Goal: Connect with others: Connect with others

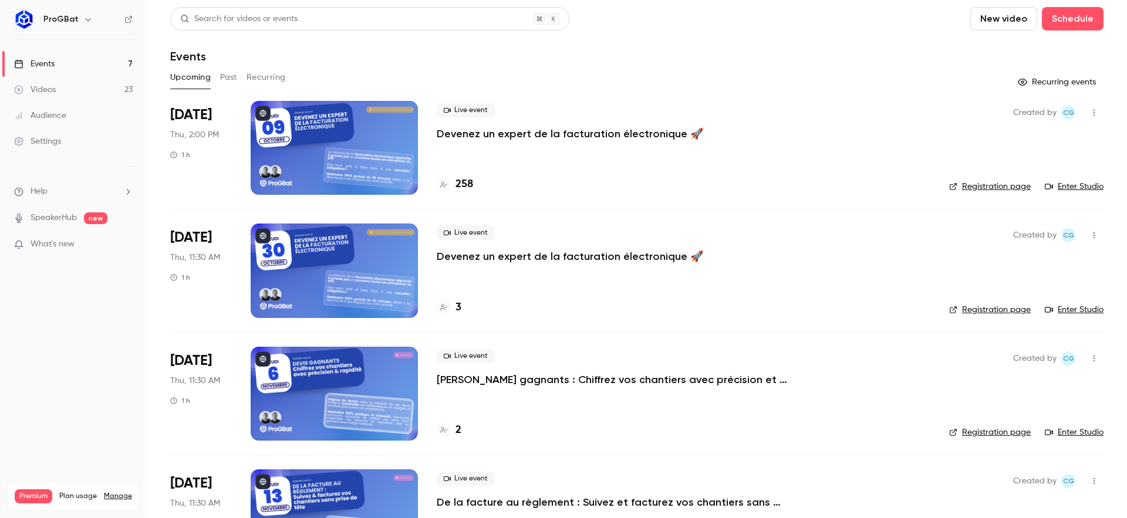
click at [1083, 186] on link "Enter Studio" at bounding box center [1074, 187] width 59 height 12
click at [1089, 116] on icon "button" at bounding box center [1093, 113] width 9 height 8
click at [1001, 166] on li "Invite to Studio" at bounding box center [1030, 173] width 127 height 31
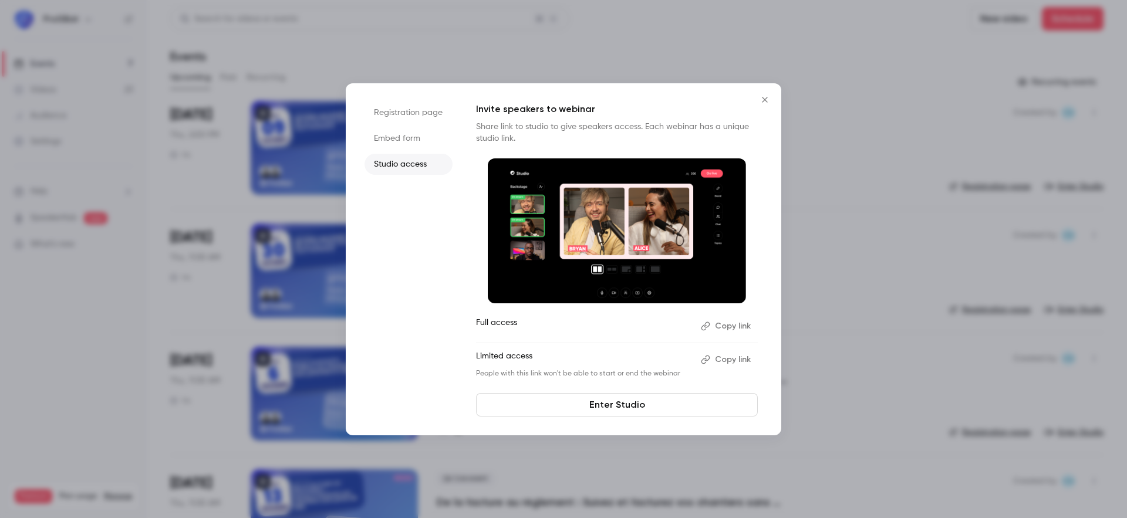
click at [740, 355] on button "Copy link" at bounding box center [727, 359] width 62 height 19
click at [761, 100] on icon "Close" at bounding box center [765, 99] width 14 height 9
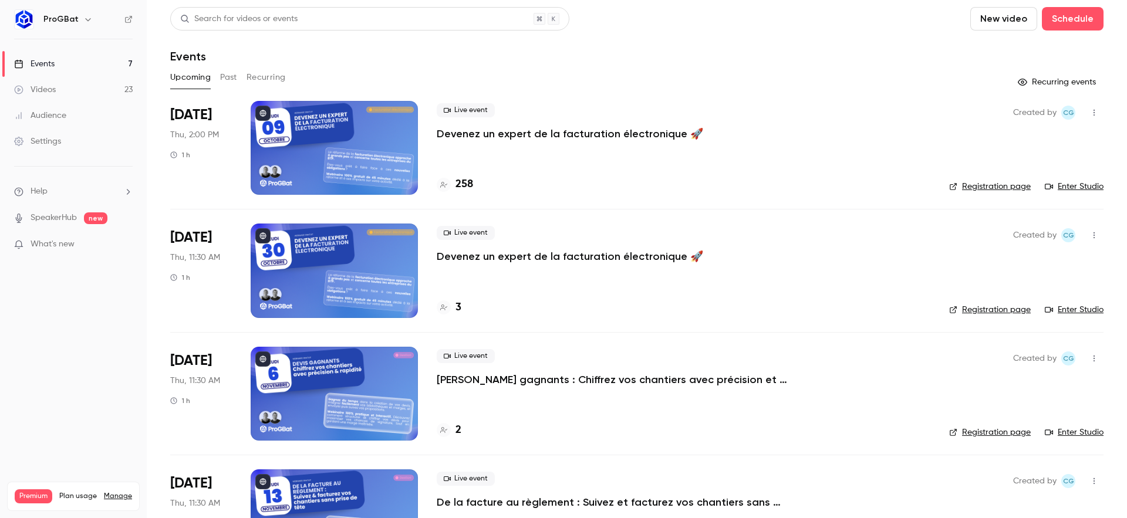
click at [1073, 190] on link "Enter Studio" at bounding box center [1074, 187] width 59 height 12
click at [630, 52] on div "Events" at bounding box center [636, 56] width 933 height 14
